Goal: Communication & Community: Participate in discussion

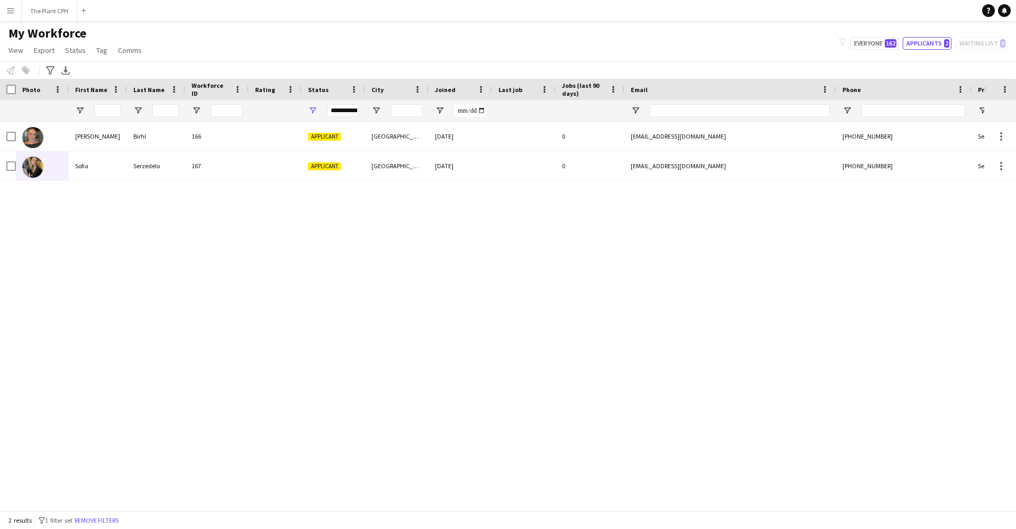
click at [4, 11] on button "Menu" at bounding box center [10, 10] width 21 height 21
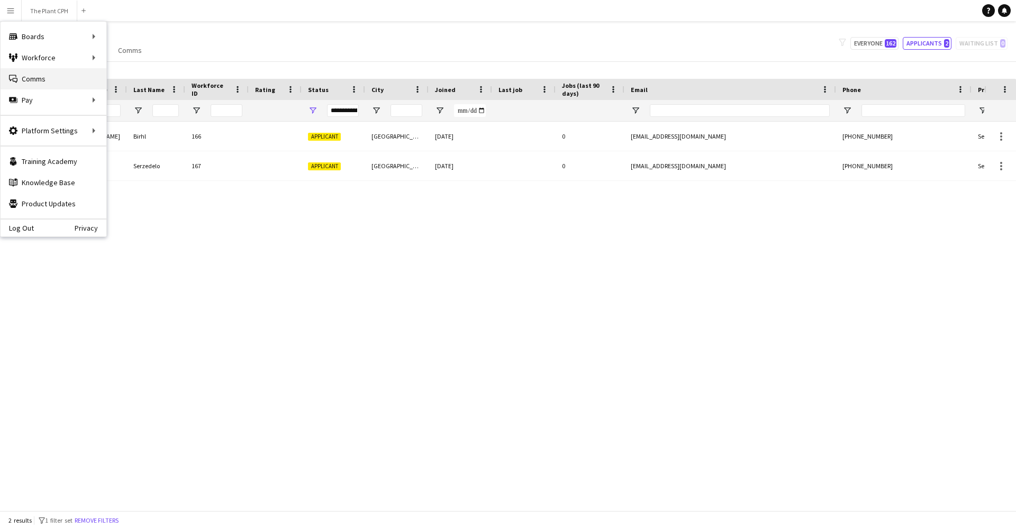
click at [36, 82] on link "Comms Comms" at bounding box center [54, 78] width 106 height 21
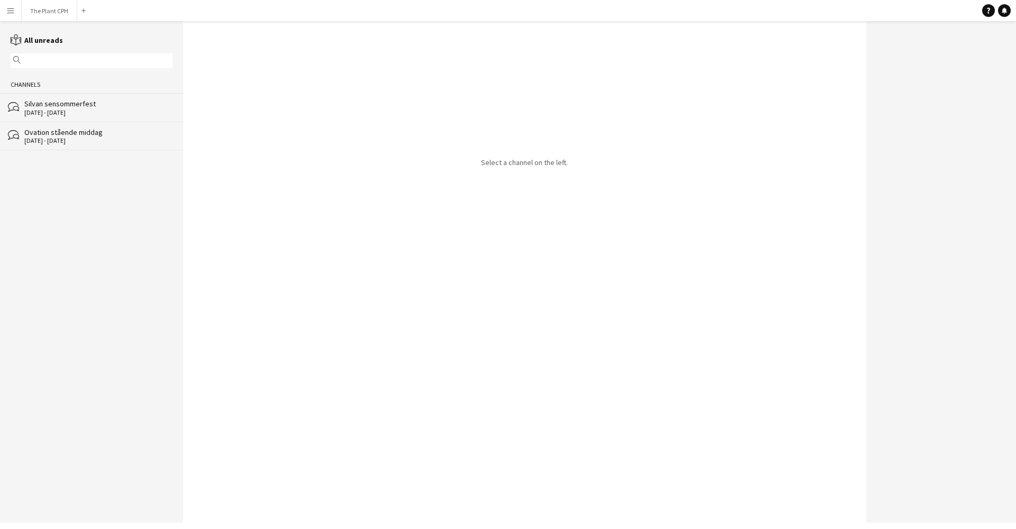
click at [49, 103] on div "Silvan sensommerfest" at bounding box center [98, 104] width 148 height 10
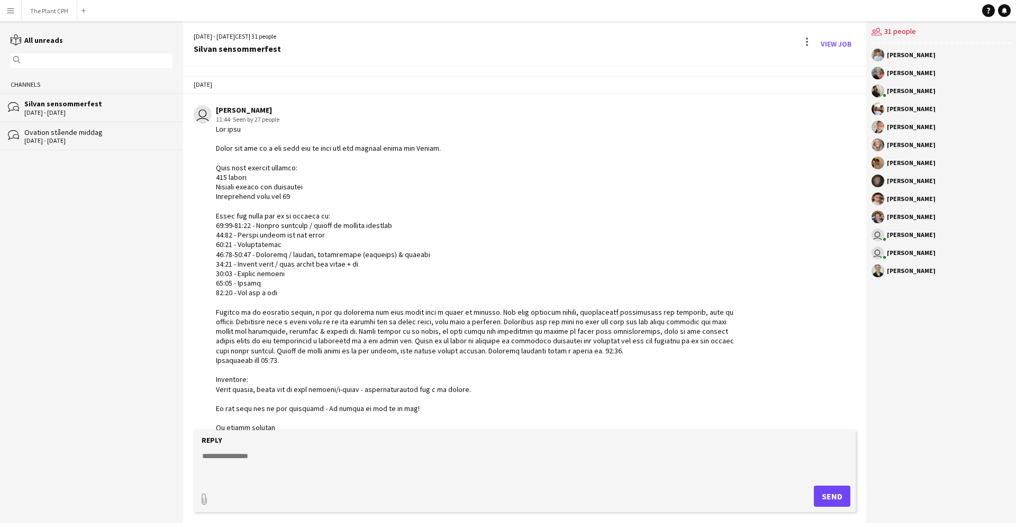
scroll to position [30, 0]
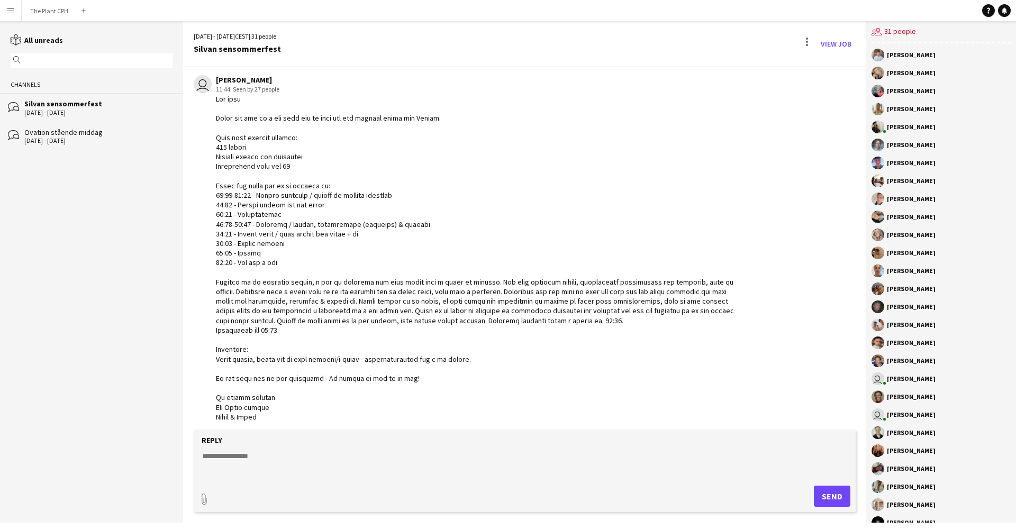
click at [365, 469] on textarea at bounding box center [527, 465] width 652 height 28
paste textarea "**********"
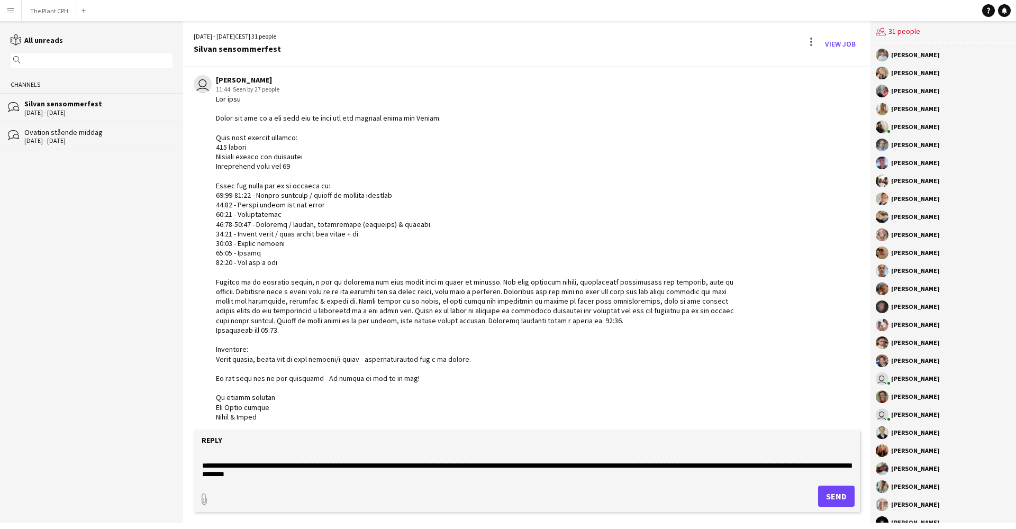
scroll to position [6, 0]
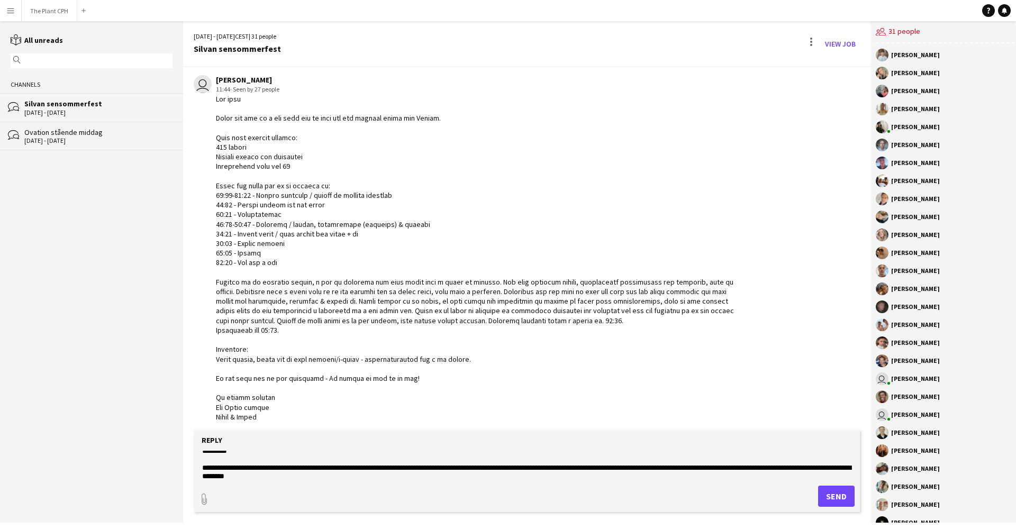
click at [365, 470] on textarea at bounding box center [527, 465] width 652 height 28
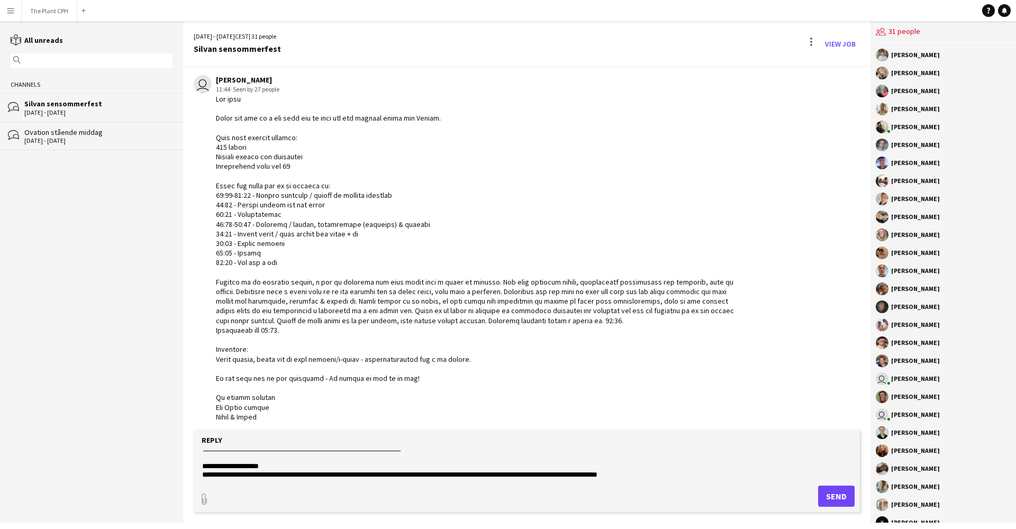
scroll to position [209, 0]
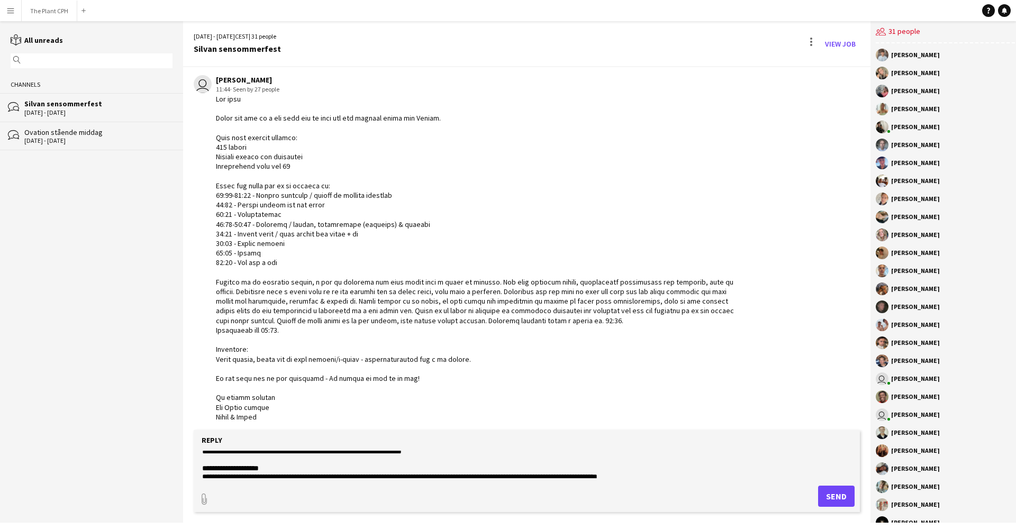
click at [544, 461] on textarea at bounding box center [527, 465] width 652 height 28
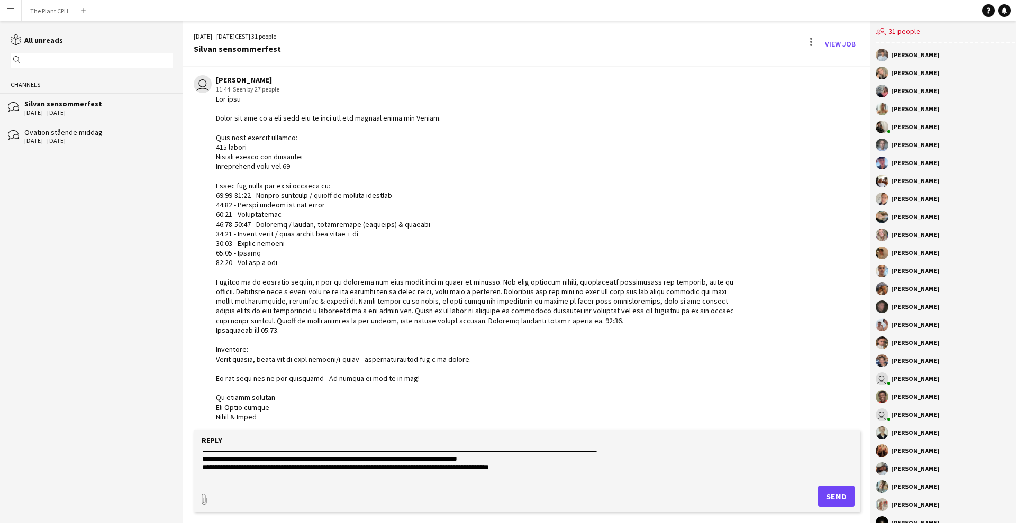
scroll to position [235, 0]
click at [227, 461] on textarea at bounding box center [527, 465] width 652 height 28
click at [354, 461] on textarea at bounding box center [527, 465] width 652 height 28
click at [352, 462] on textarea at bounding box center [527, 465] width 652 height 28
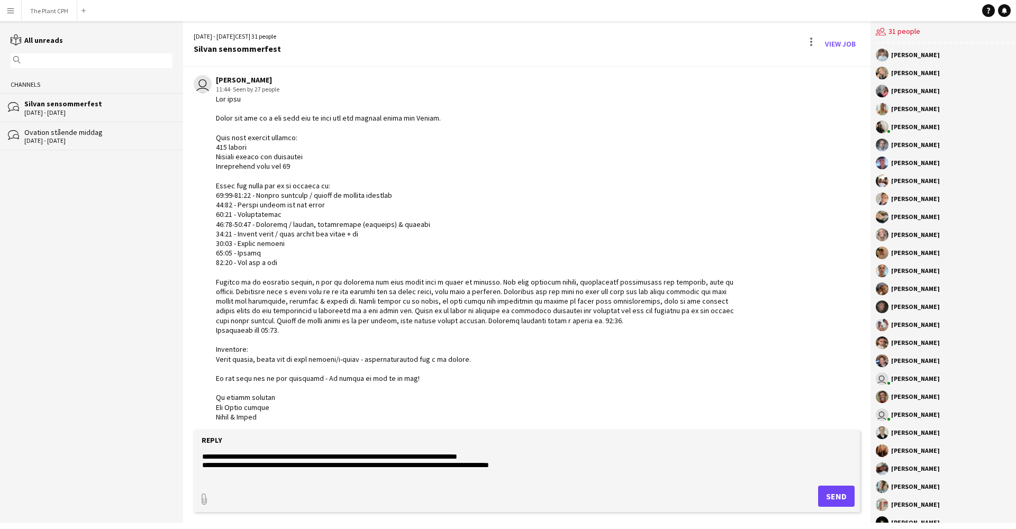
scroll to position [244, 0]
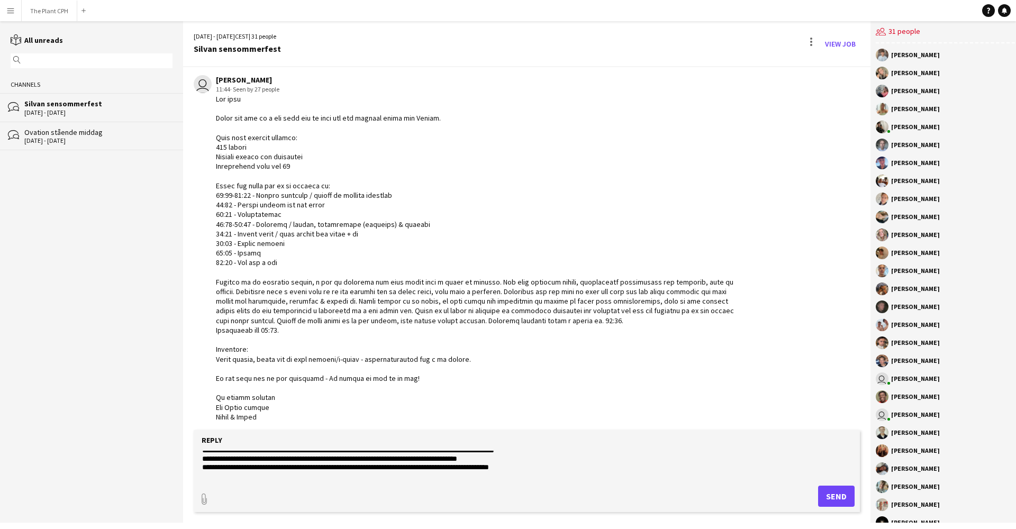
drag, startPoint x: 514, startPoint y: 460, endPoint x: 444, endPoint y: 458, distance: 70.4
click at [445, 458] on textarea at bounding box center [527, 465] width 652 height 28
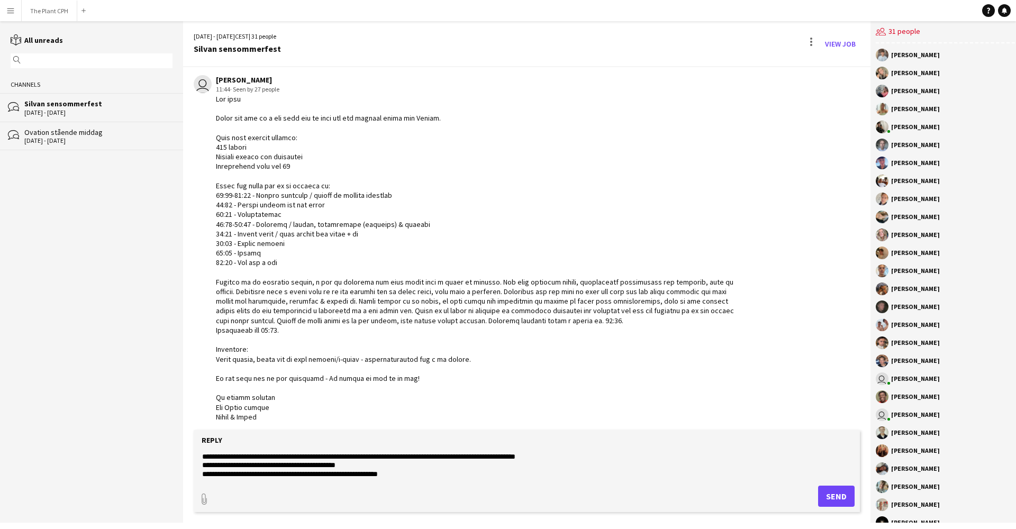
scroll to position [350, 0]
click at [586, 453] on textarea at bounding box center [527, 465] width 652 height 28
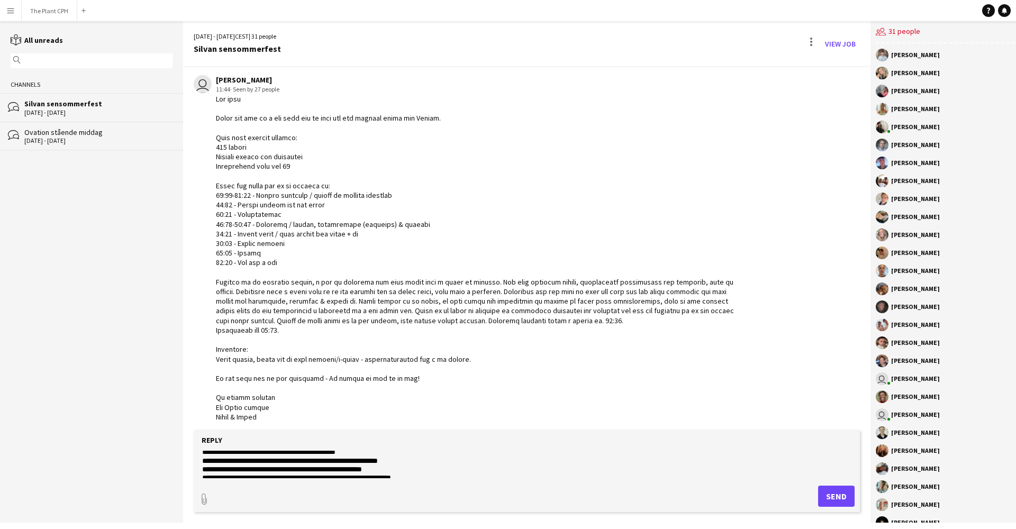
click at [384, 461] on textarea at bounding box center [527, 465] width 652 height 28
click at [421, 459] on textarea at bounding box center [527, 465] width 652 height 28
click at [412, 469] on textarea at bounding box center [527, 465] width 652 height 28
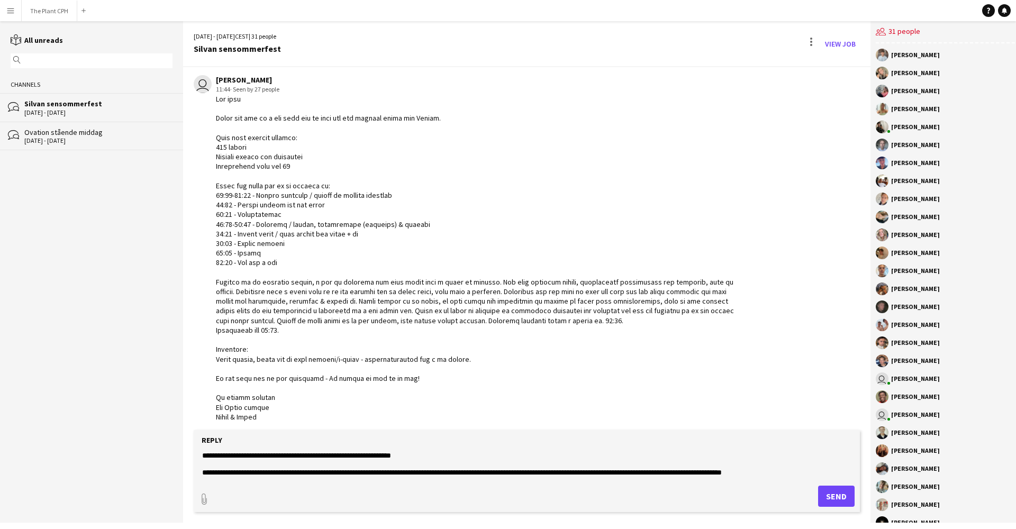
scroll to position [373, 0]
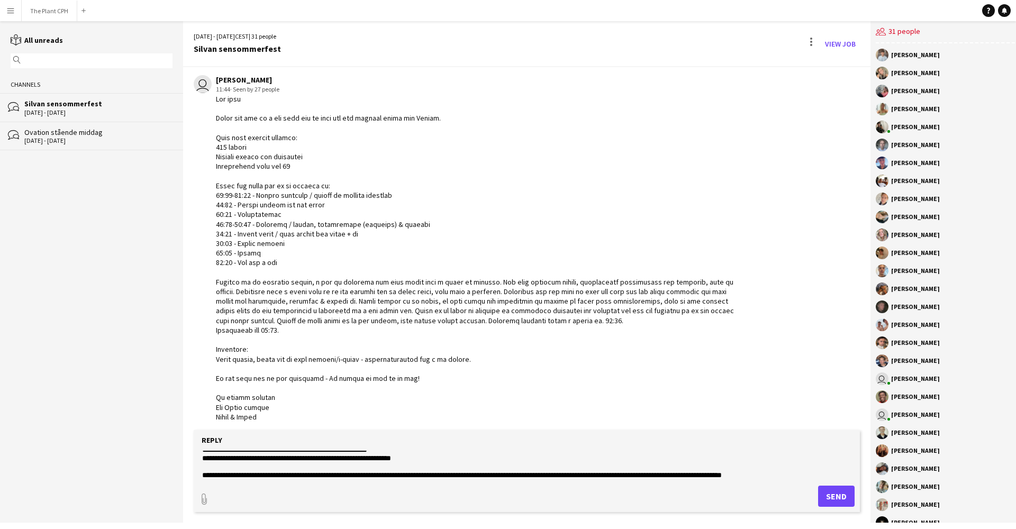
click at [444, 464] on textarea at bounding box center [527, 465] width 652 height 28
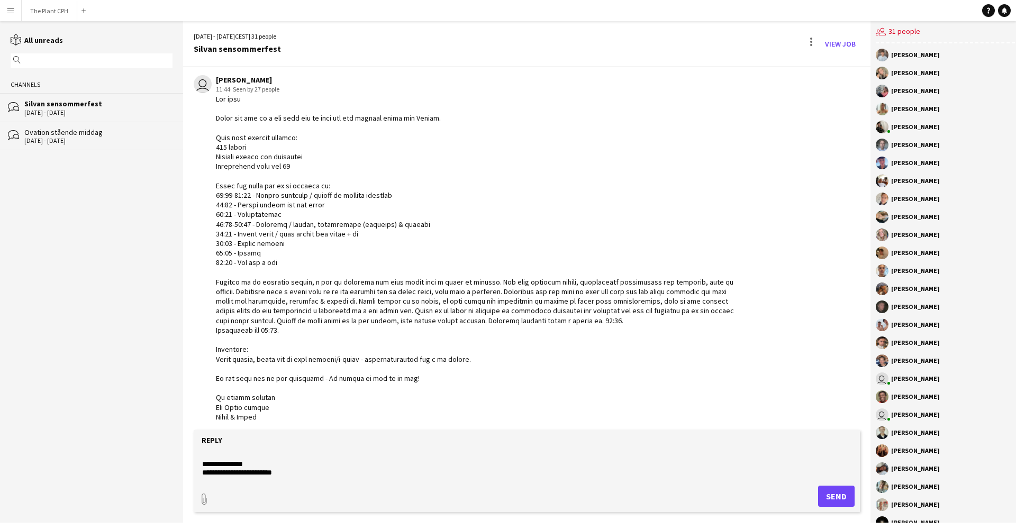
scroll to position [423, 0]
click at [202, 459] on textarea at bounding box center [527, 465] width 652 height 28
click at [217, 458] on textarea at bounding box center [527, 465] width 652 height 28
click at [269, 461] on textarea at bounding box center [527, 465] width 652 height 28
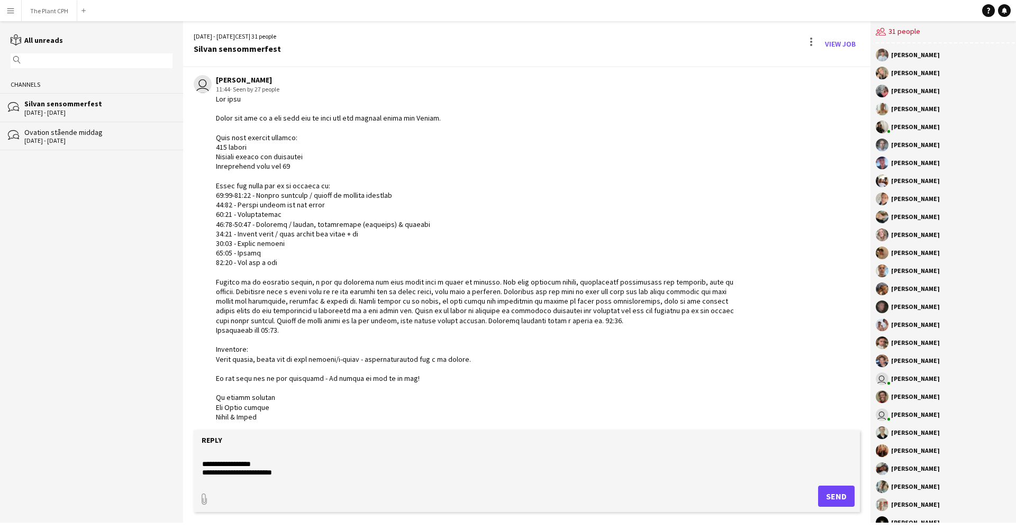
click at [270, 458] on textarea at bounding box center [527, 465] width 652 height 28
click at [286, 472] on textarea at bounding box center [527, 465] width 652 height 28
drag, startPoint x: 287, startPoint y: 474, endPoint x: 204, endPoint y: 475, distance: 83.1
click at [204, 475] on textarea at bounding box center [527, 465] width 652 height 28
click at [268, 475] on textarea at bounding box center [527, 465] width 652 height 28
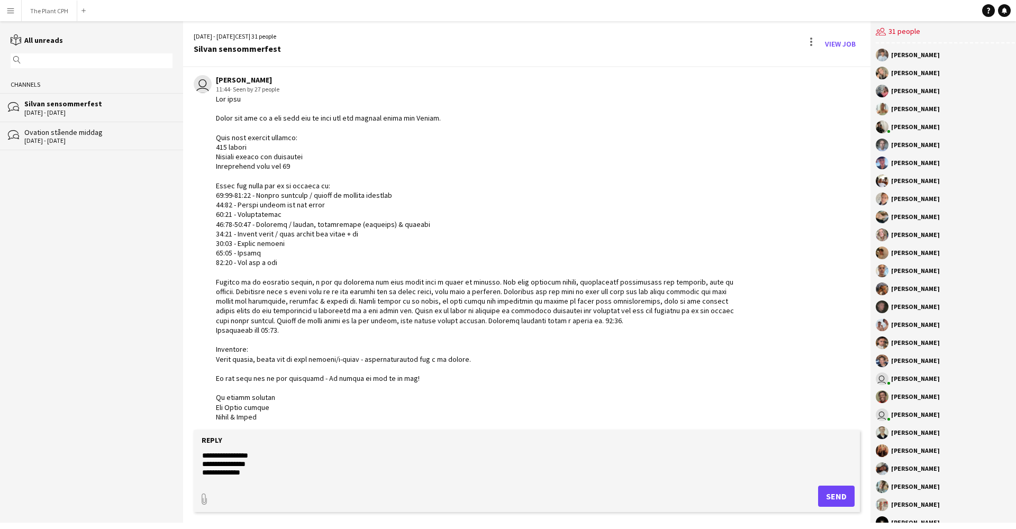
click at [276, 466] on textarea at bounding box center [527, 465] width 652 height 28
click at [270, 458] on textarea at bounding box center [527, 465] width 652 height 28
click at [265, 473] on textarea at bounding box center [527, 465] width 652 height 28
click at [264, 467] on textarea at bounding box center [527, 465] width 652 height 28
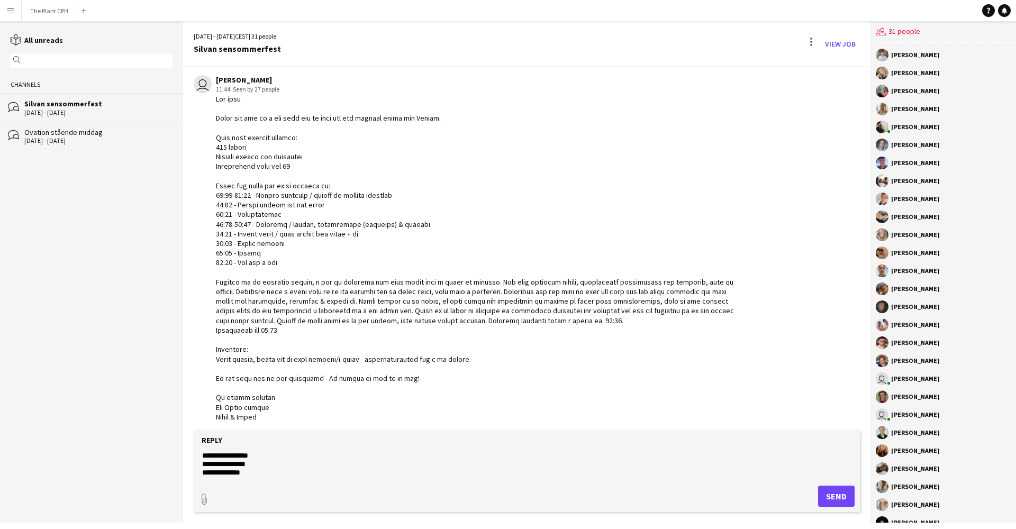
type textarea "**********"
click at [835, 496] on button "Send" at bounding box center [836, 496] width 37 height 21
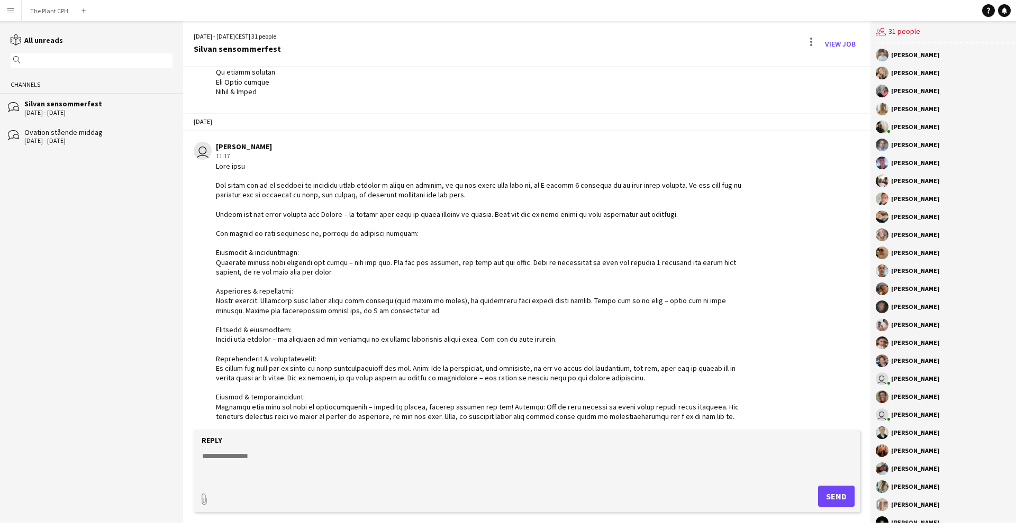
scroll to position [347, 0]
